Goal: Task Accomplishment & Management: Use online tool/utility

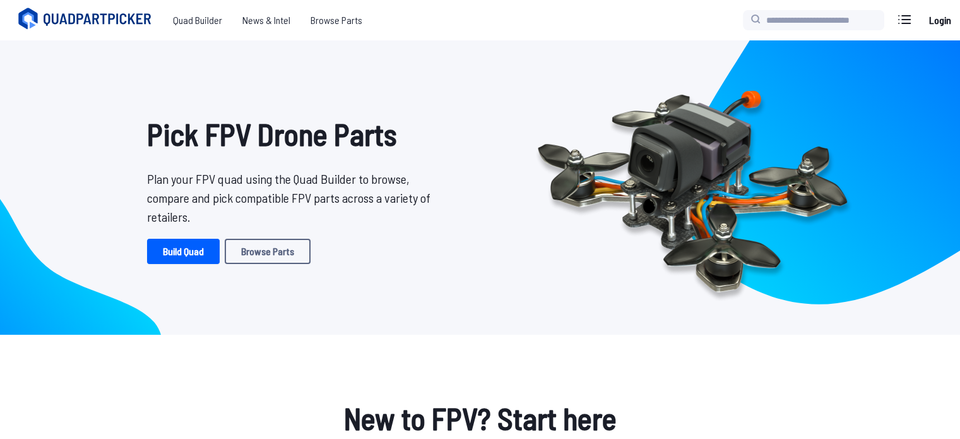
click at [174, 261] on link "Build Quad" at bounding box center [183, 251] width 73 height 25
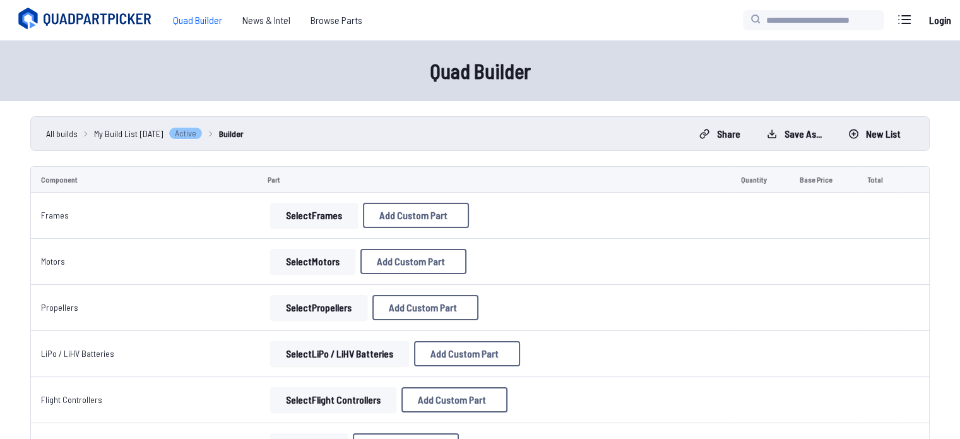
click at [294, 214] on button "Select Frames" at bounding box center [314, 215] width 88 height 25
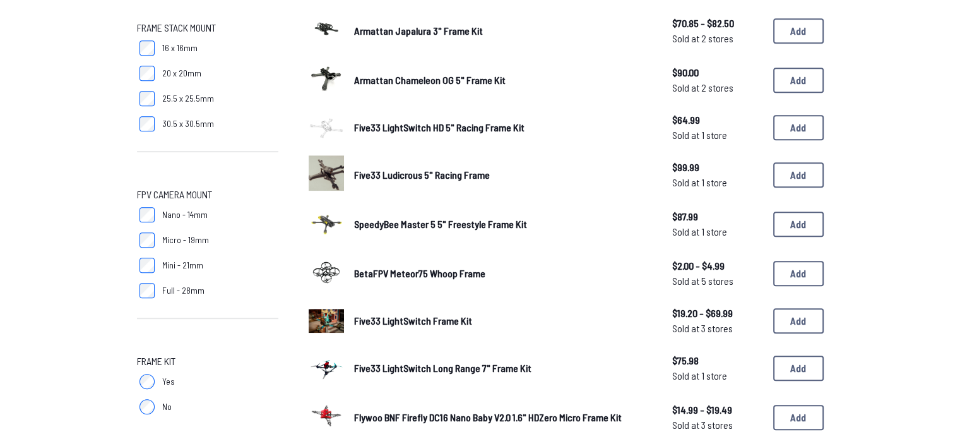
scroll to position [583, 0]
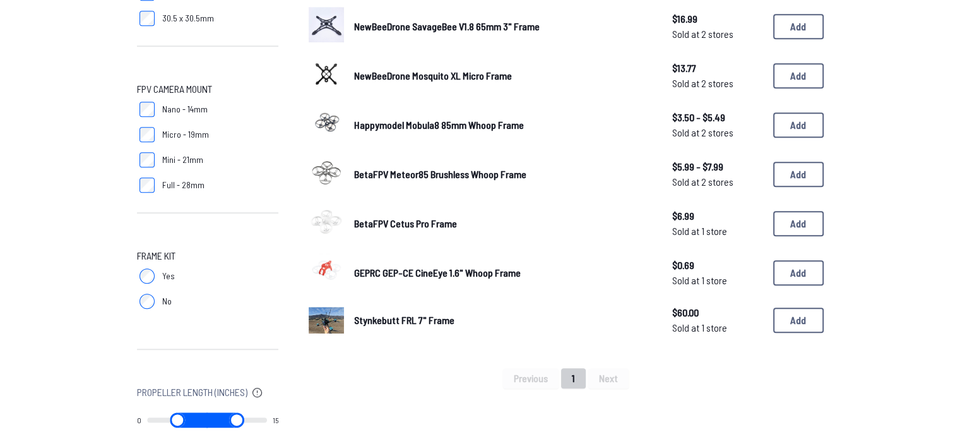
scroll to position [696, 0]
click at [790, 271] on button "Add" at bounding box center [798, 273] width 50 height 25
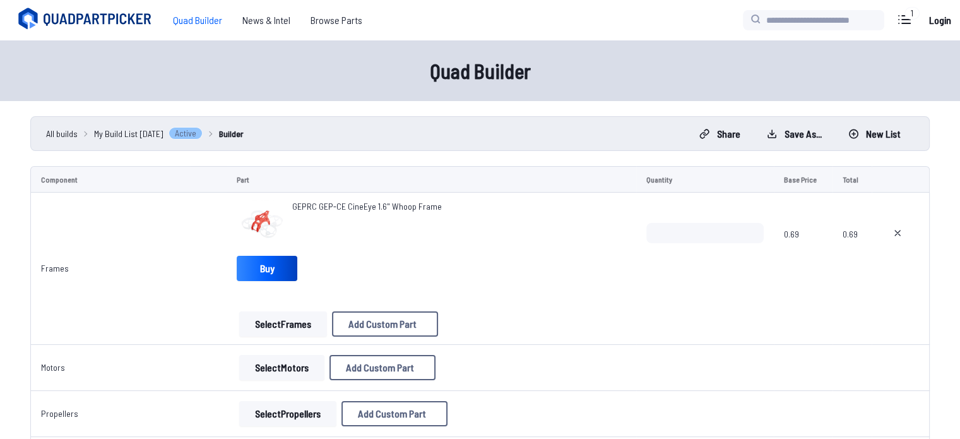
click at [256, 324] on button "Select Frames" at bounding box center [283, 323] width 88 height 25
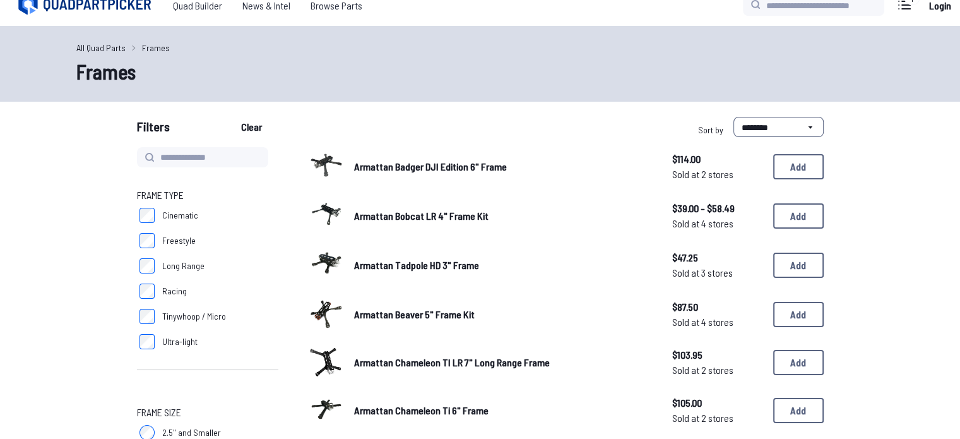
scroll to position [18, 0]
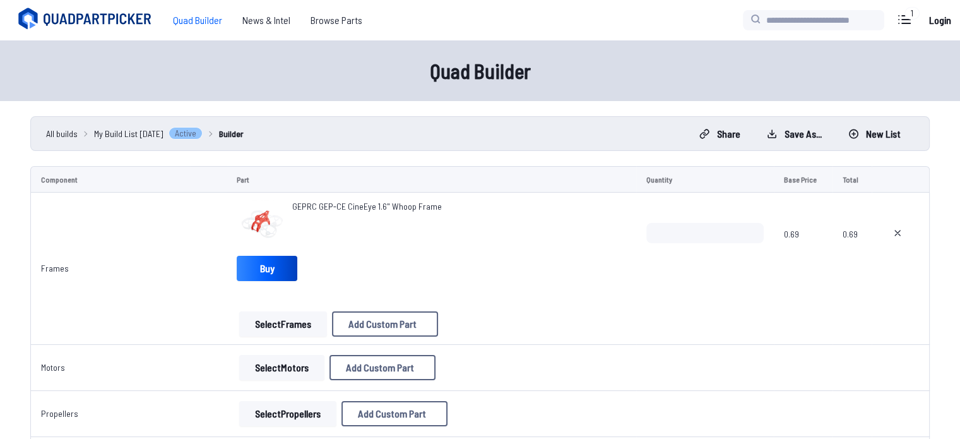
click at [287, 369] on button "Select Motors" at bounding box center [281, 367] width 85 height 25
